Goal: Find specific page/section: Find specific page/section

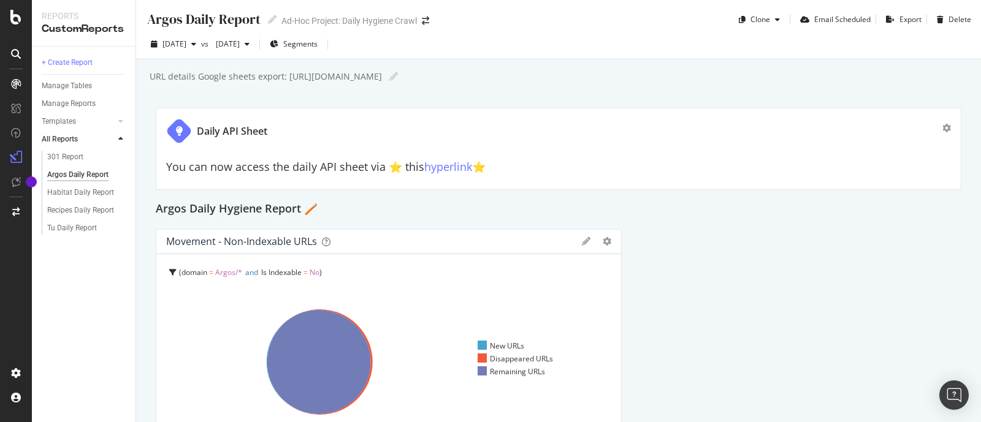
click at [962, 132] on div "Argos Daily Report Argos Daily Report Ad-Hoc Project: Daily Hygiene Crawl Clone…" at bounding box center [558, 211] width 845 height 422
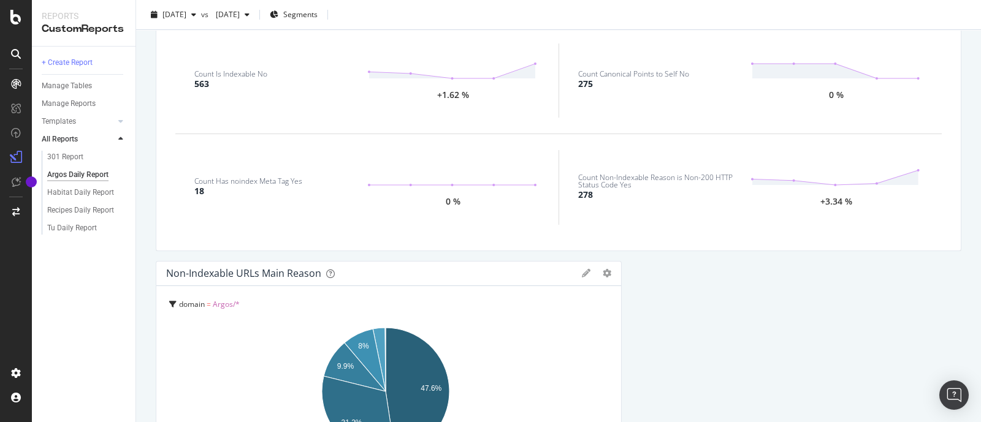
scroll to position [376, 0]
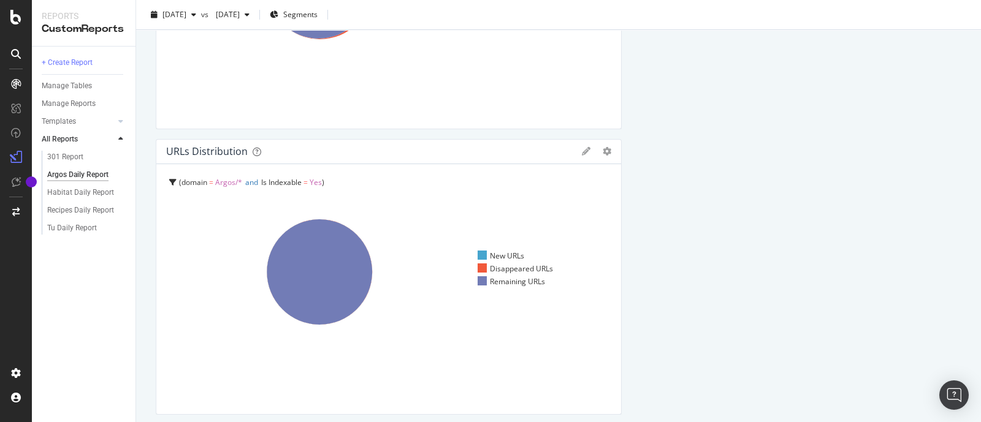
click at [70, 302] on div "+ Create Report Manage Tables Manage Reports Templates AI Bots in Search Busine…" at bounding box center [84, 235] width 104 height 376
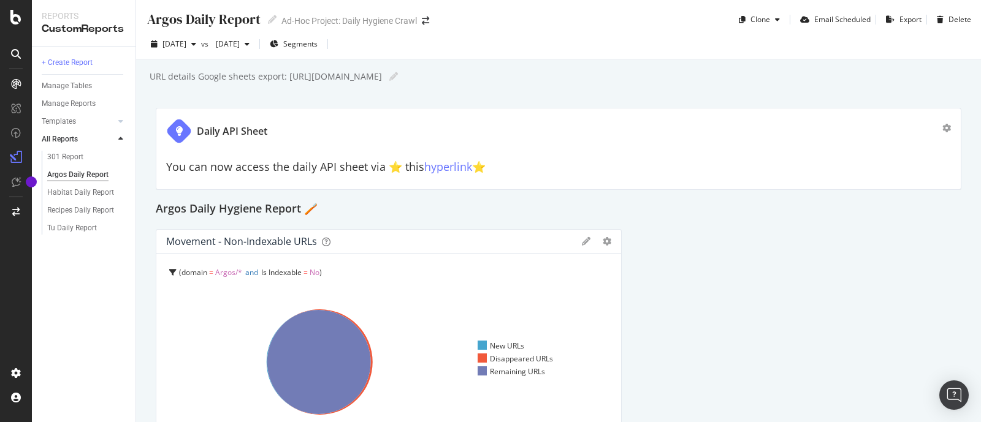
click at [757, 184] on div "Daily API Sheet You can now access the daily API sheet via ⭐️ this hyperlink ⭐️" at bounding box center [558, 149] width 805 height 82
click at [710, 216] on div "Argos Daily Hygiene Report 🪥" at bounding box center [558, 210] width 805 height 20
click at [677, 216] on div "Argos Daily Hygiene Report 🪥" at bounding box center [558, 210] width 805 height 20
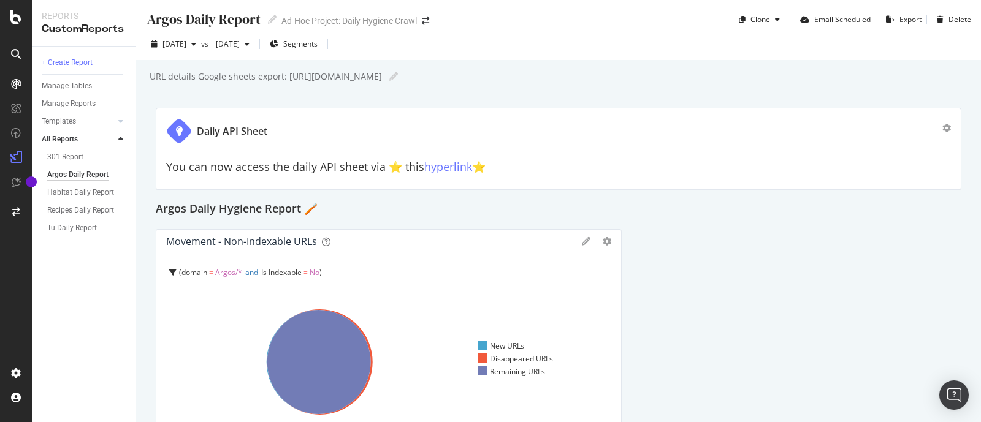
click at [404, 278] on div "domain = Argos/* and Is Indexable = No" at bounding box center [390, 272] width 442 height 17
